Goal: Navigation & Orientation: Understand site structure

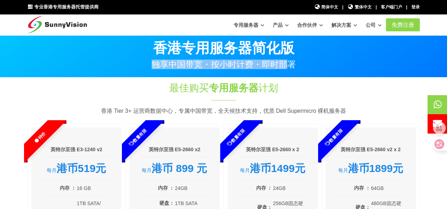
drag, startPoint x: 158, startPoint y: 65, endPoint x: 291, endPoint y: 66, distance: 133.5
click at [291, 66] on font "独享中国带宽・按小时计费・即时部署" at bounding box center [223, 65] width 144 height 10
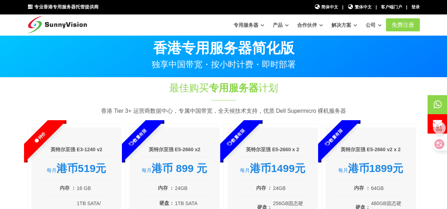
click at [247, 97] on div "最佳购买 专用服务器 计划" at bounding box center [223, 92] width 235 height 22
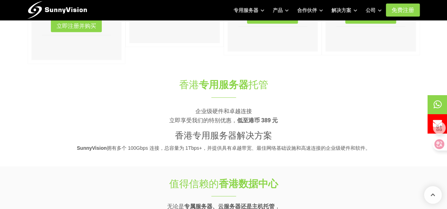
scroll to position [282, 0]
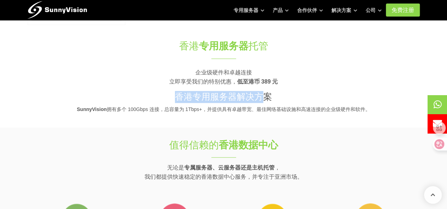
drag, startPoint x: 205, startPoint y: 103, endPoint x: 270, endPoint y: 104, distance: 65.0
click at [267, 103] on h3 "香港专用服务器解决方案" at bounding box center [224, 97] width 392 height 12
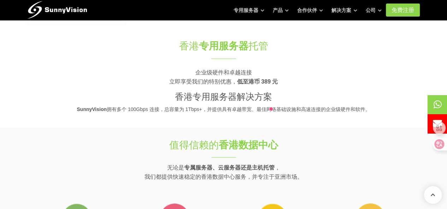
click at [285, 123] on section "香港 专用服务器 托管 企业级硬件和卓越连接 立即享受我们的特别优惠， 低至港币 389 元 香港专用服务器解决方案 SunnyVision 拥有多个 100…" at bounding box center [223, 79] width 447 height 95
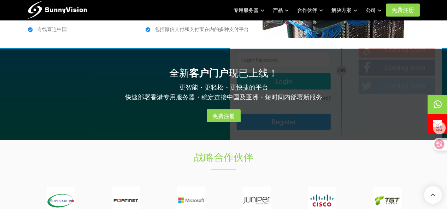
scroll to position [1095, 0]
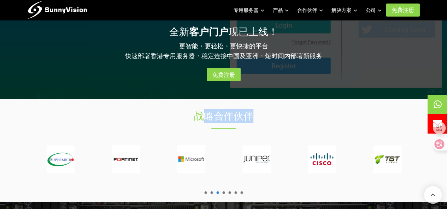
drag, startPoint x: 199, startPoint y: 114, endPoint x: 280, endPoint y: 118, distance: 81.3
click at [279, 118] on h1 "战略合作伙伴" at bounding box center [223, 116] width 235 height 14
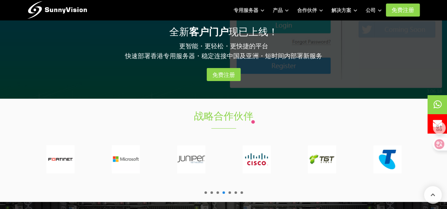
click at [190, 129] on div "战略合作伙伴" at bounding box center [223, 150] width 403 height 103
drag, startPoint x: 196, startPoint y: 114, endPoint x: 217, endPoint y: 116, distance: 21.6
click at [217, 116] on font "战略合作伙伴" at bounding box center [223, 116] width 59 height 11
click at [269, 120] on div "战略合作伙伴" at bounding box center [223, 120] width 235 height 22
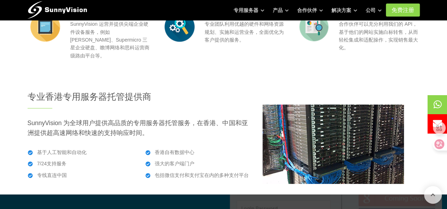
scroll to position [805, 0]
